Goal: Information Seeking & Learning: Learn about a topic

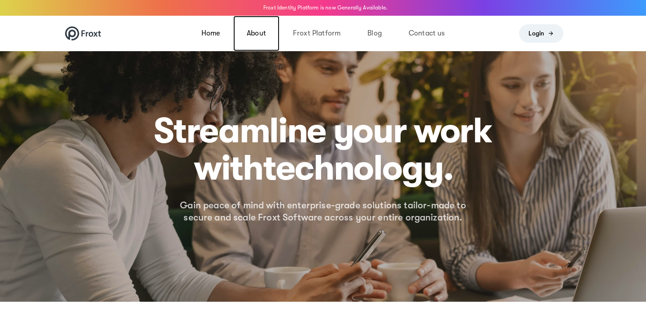
click at [259, 31] on link "About" at bounding box center [256, 33] width 46 height 35
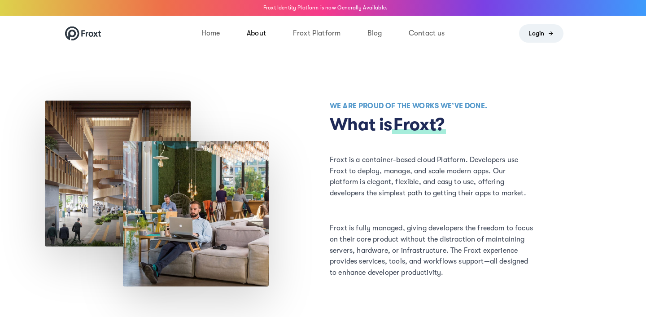
drag, startPoint x: 117, startPoint y: 30, endPoint x: 84, endPoint y: 31, distance: 32.8
click at [84, 31] on div at bounding box center [119, 33] width 123 height 35
click at [415, 124] on span "Froxt?" at bounding box center [418, 124] width 51 height 20
click at [340, 157] on p "Froxt is a container-based cloud Platform. Developers use Froxt to deploy, mana…" at bounding box center [432, 176] width 204 height 44
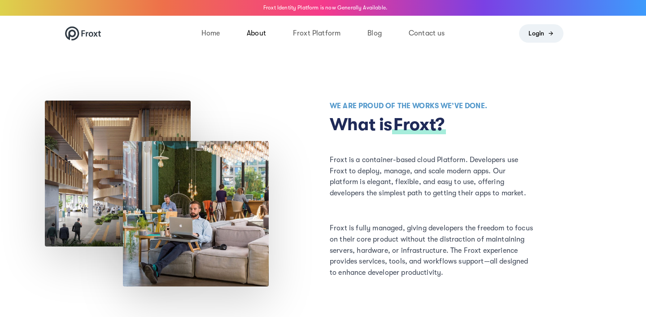
click at [340, 157] on p "Froxt is a container-based cloud Platform. Developers use Froxt to deploy, mana…" at bounding box center [432, 176] width 204 height 44
drag, startPoint x: 327, startPoint y: 161, endPoint x: 361, endPoint y: 161, distance: 33.2
click at [361, 161] on div "Froxt is a container-based cloud Platform. Developers use Froxt to deploy, mana…" at bounding box center [431, 188] width 217 height 68
click at [449, 168] on p "Froxt is a container-based cloud Platform. Developers use Froxt to deploy, mana…" at bounding box center [432, 176] width 204 height 44
click at [367, 37] on link "Blog" at bounding box center [374, 33] width 41 height 35
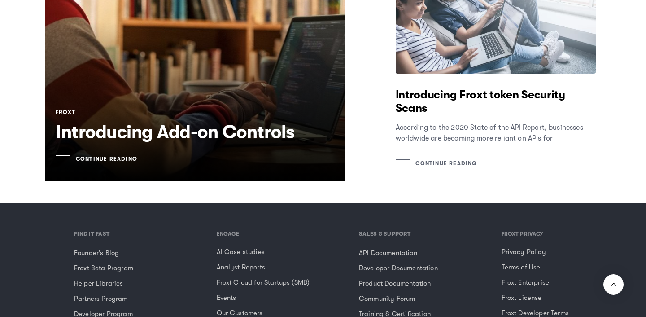
scroll to position [6350, 0]
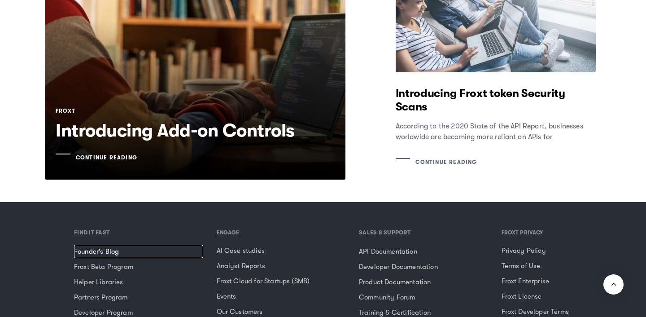
click at [107, 244] on link "Founder’s Blog" at bounding box center [138, 250] width 129 height 13
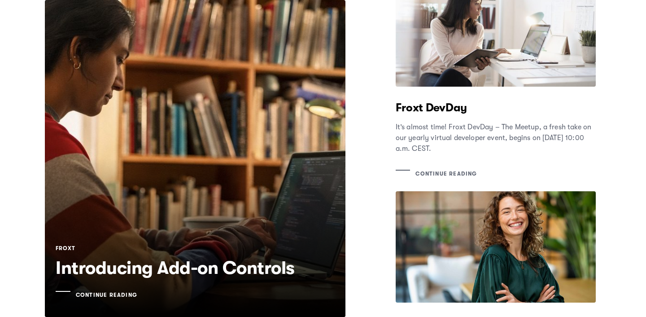
scroll to position [0, 0]
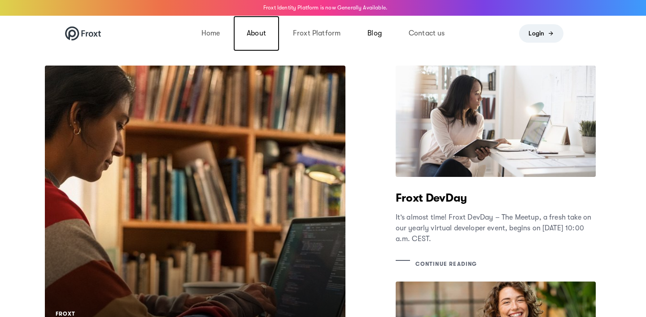
click at [265, 35] on link "About" at bounding box center [256, 33] width 46 height 35
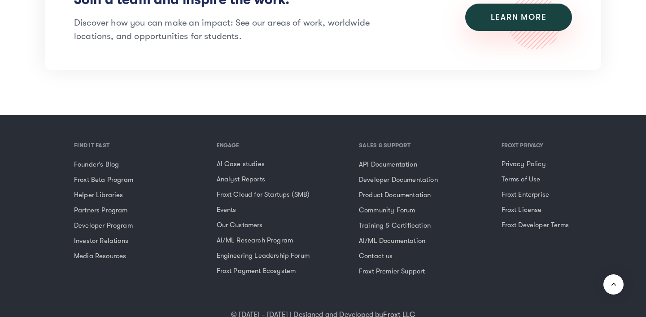
scroll to position [2078, 0]
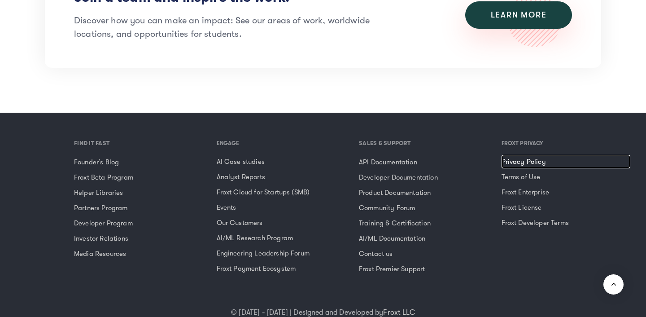
click at [524, 155] on link "Privacy Policy" at bounding box center [565, 161] width 129 height 13
